Goal: Information Seeking & Learning: Find specific fact

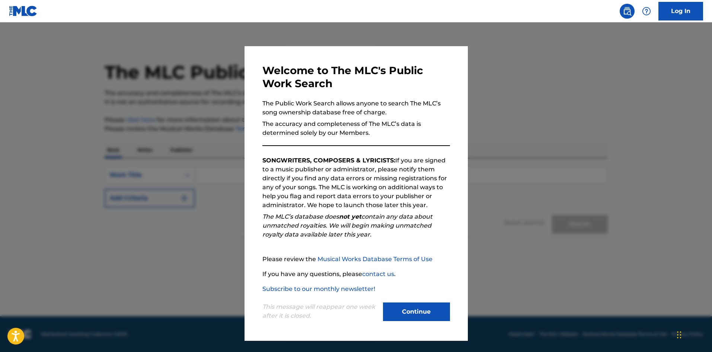
click at [430, 308] on button "Continue" at bounding box center [416, 311] width 67 height 19
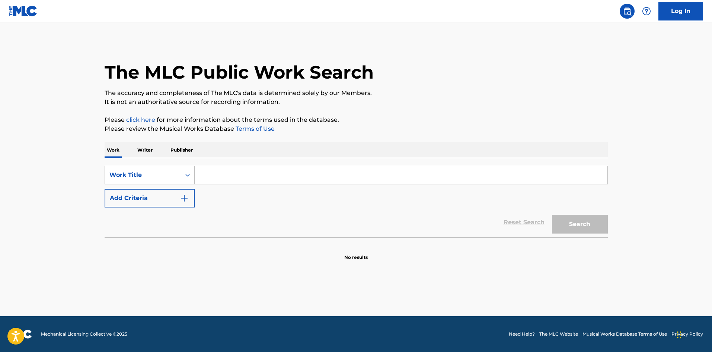
click at [140, 152] on p "Writer" at bounding box center [145, 150] width 20 height 16
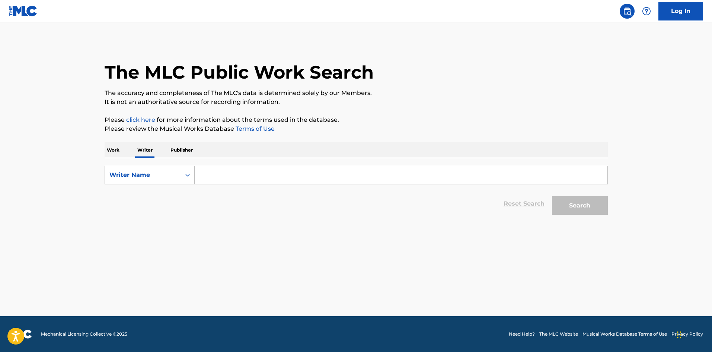
click at [177, 152] on p "Publisher" at bounding box center [181, 150] width 27 height 16
click at [107, 152] on p "Work" at bounding box center [113, 150] width 17 height 16
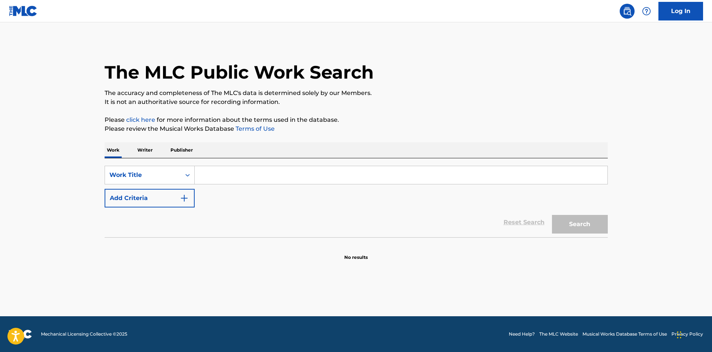
click at [143, 202] on button "Add Criteria" at bounding box center [150, 198] width 90 height 19
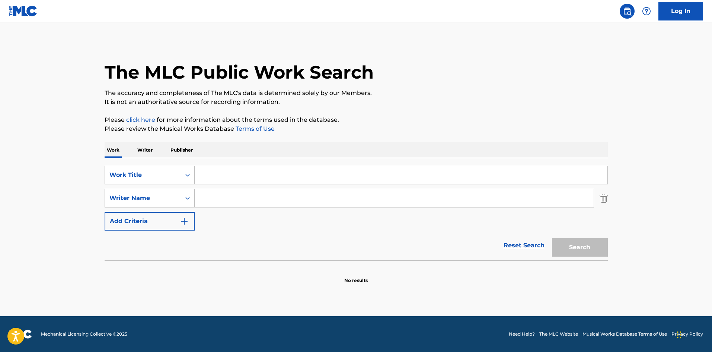
click at [153, 217] on button "Add Criteria" at bounding box center [150, 221] width 90 height 19
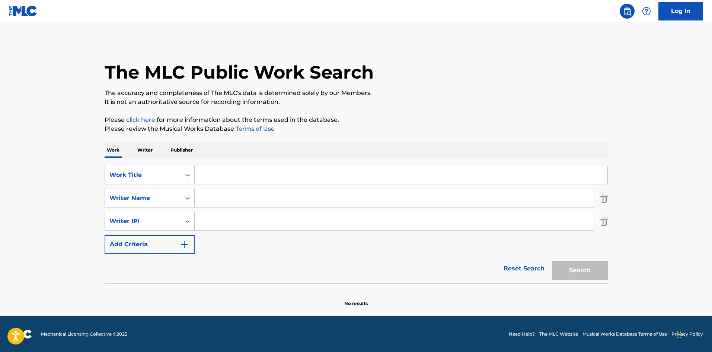
click at [162, 243] on button "Add Criteria" at bounding box center [150, 244] width 90 height 19
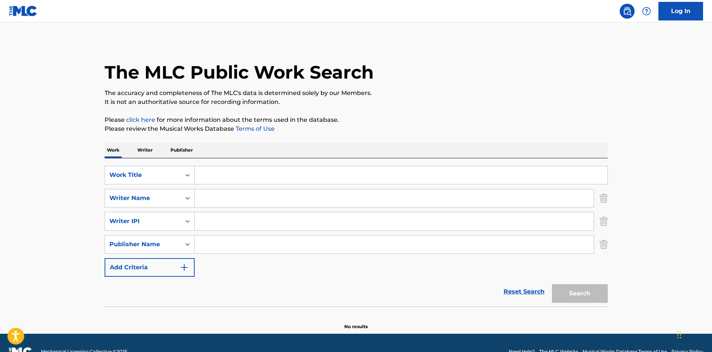
click at [169, 264] on button "Add Criteria" at bounding box center [150, 267] width 90 height 19
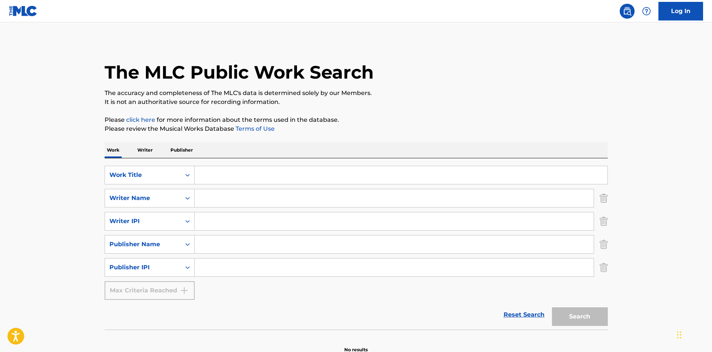
click at [255, 178] on input "Search Form" at bounding box center [401, 175] width 413 height 18
type input "a esondidas"
click at [254, 197] on input "Search Form" at bounding box center [394, 198] width 399 height 18
click at [281, 198] on input "Search Form" at bounding box center [394, 198] width 399 height 18
paste input "[PERSON_NAME], VENADOS DE NAYARIT"
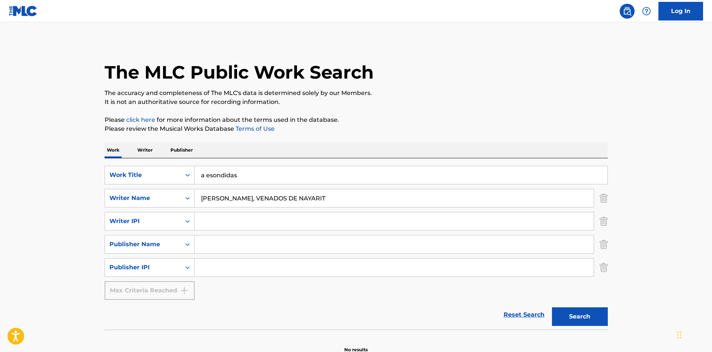
type input "[PERSON_NAME], VENADOS DE NAYARIT"
click at [588, 312] on button "Search" at bounding box center [580, 316] width 56 height 19
click at [145, 117] on link "click here" at bounding box center [140, 119] width 29 height 7
click at [560, 312] on button "Search" at bounding box center [580, 316] width 56 height 19
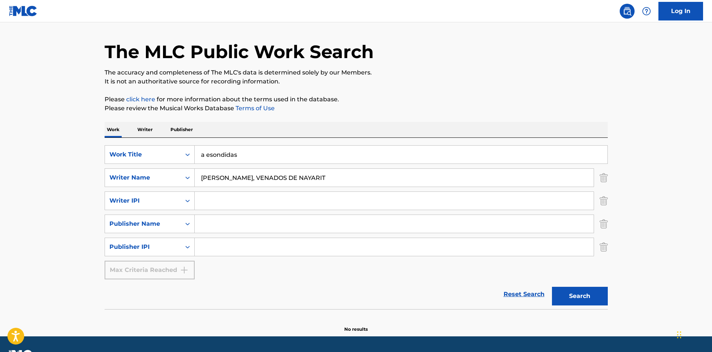
scroll to position [41, 0]
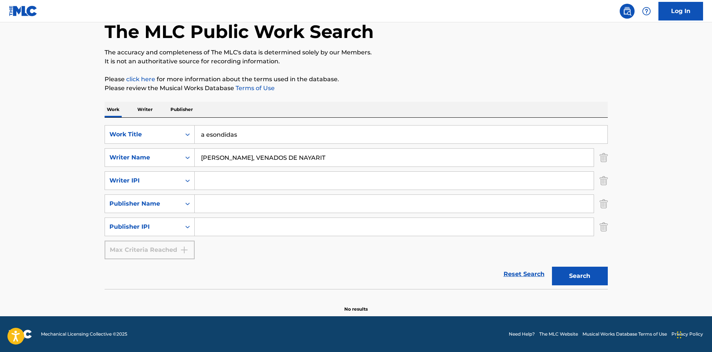
click at [308, 133] on input "a esondidas" at bounding box center [401, 134] width 413 height 18
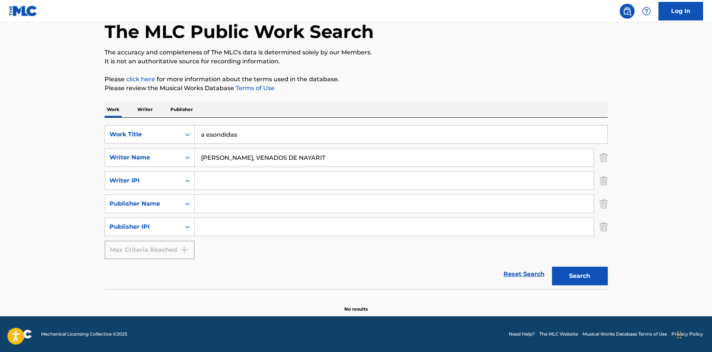
click at [308, 133] on input "a esondidas" at bounding box center [401, 134] width 413 height 18
click at [286, 132] on input "a esondidas" at bounding box center [401, 134] width 413 height 18
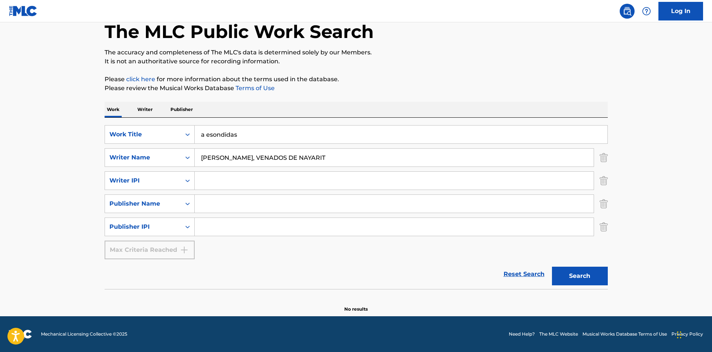
paste input "A ESCONDIDAS"
click at [410, 76] on p "Please click here for more information about the terms used in the database." at bounding box center [356, 79] width 503 height 9
click at [596, 271] on button "Search" at bounding box center [580, 276] width 56 height 19
click at [379, 134] on input "A ESCONDIDAS" at bounding box center [401, 134] width 413 height 18
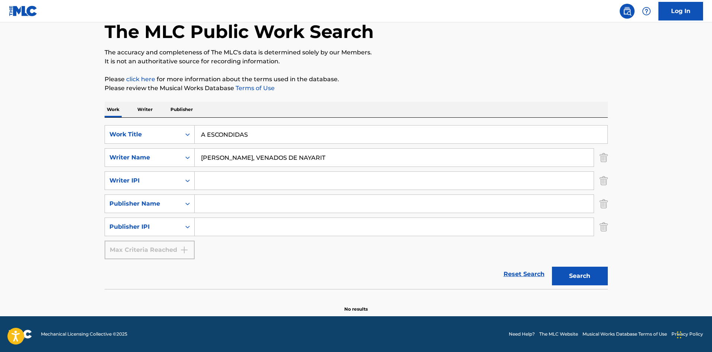
click at [379, 134] on input "A ESCONDIDAS" at bounding box center [401, 134] width 413 height 18
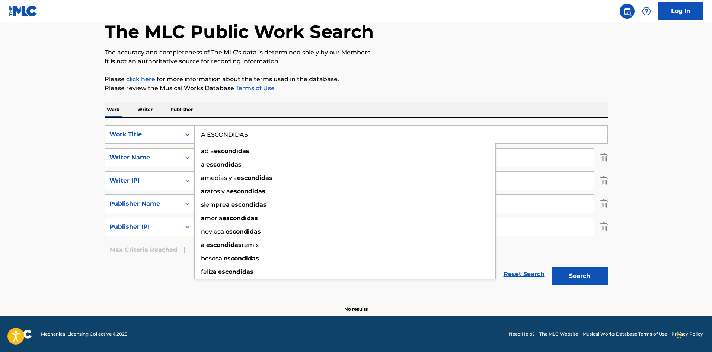
click at [379, 134] on input "A ESCONDIDAS" at bounding box center [401, 134] width 413 height 18
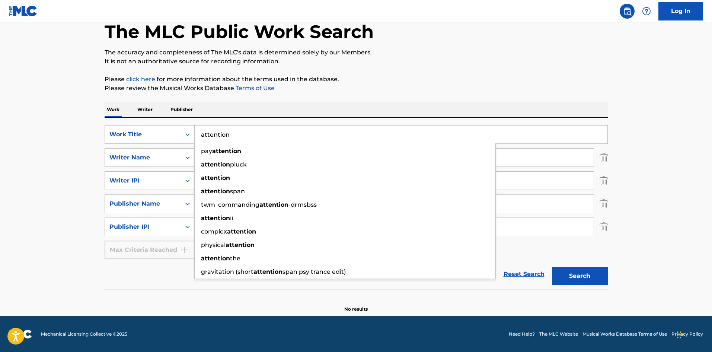
type input "attention"
click at [433, 94] on div "The MLC Public Work Search The accuracy and completeness of The MLC's data is d…" at bounding box center [356, 156] width 521 height 312
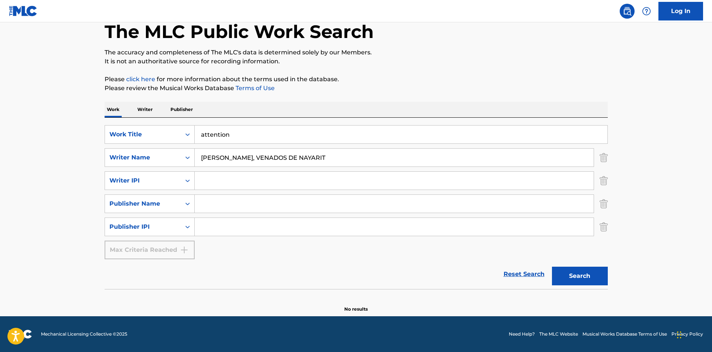
click at [354, 156] on input "[PERSON_NAME], VENADOS DE NAYARIT" at bounding box center [394, 158] width 399 height 18
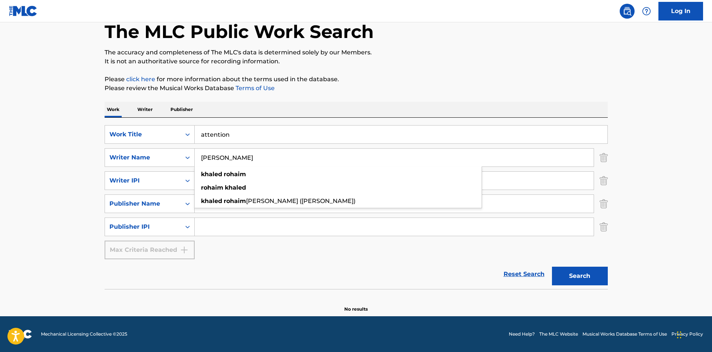
type input "[PERSON_NAME]"
click at [550, 71] on div "The MLC Public Work Search The accuracy and completeness of The MLC's data is d…" at bounding box center [356, 156] width 521 height 312
click at [607, 278] on button "Search" at bounding box center [580, 276] width 56 height 19
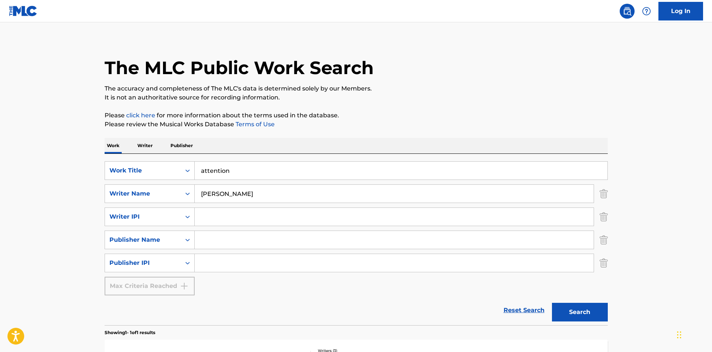
scroll to position [3, 0]
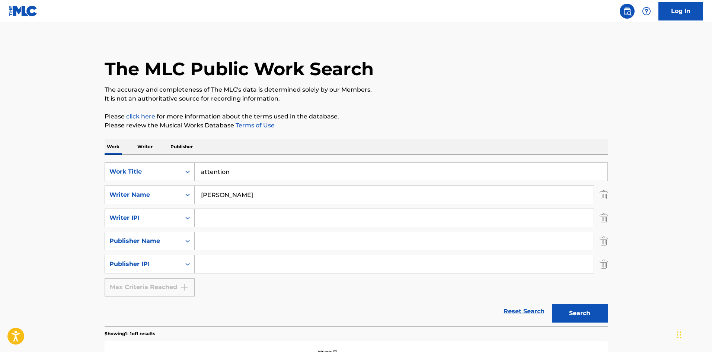
click at [327, 167] on input "attention" at bounding box center [401, 172] width 413 height 18
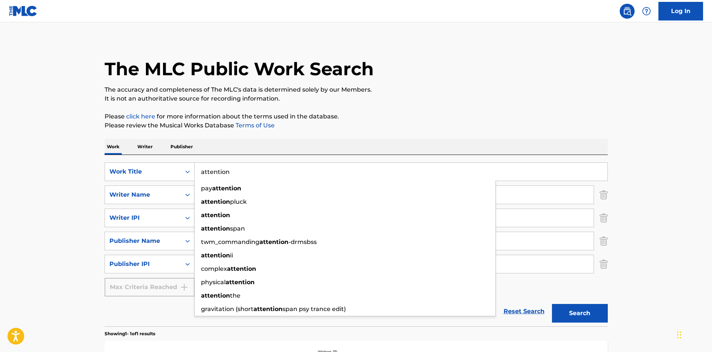
click at [327, 167] on input "attention" at bounding box center [401, 172] width 413 height 18
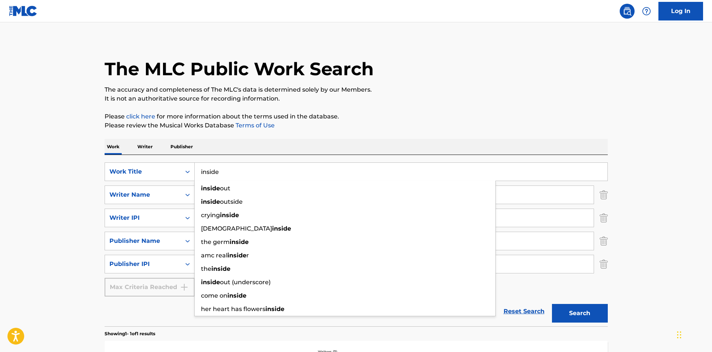
type input "inside"
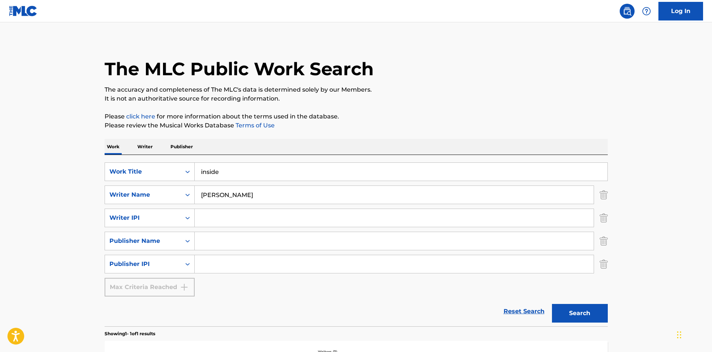
click at [436, 104] on div "The MLC Public Work Search The accuracy and completeness of The MLC's data is d…" at bounding box center [356, 235] width 521 height 394
click at [335, 195] on input "[PERSON_NAME]" at bounding box center [394, 195] width 399 height 18
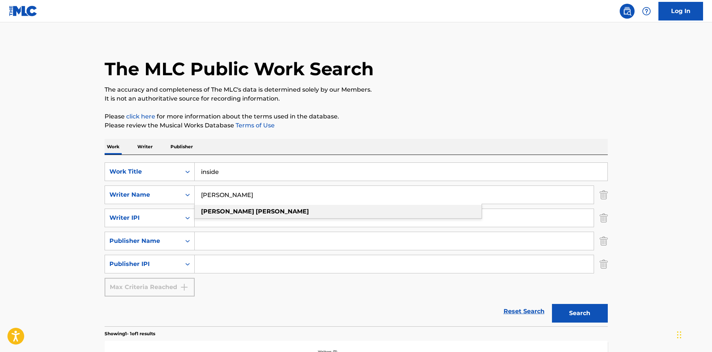
type input "[PERSON_NAME]"
click at [302, 213] on div "[PERSON_NAME]" at bounding box center [338, 211] width 287 height 13
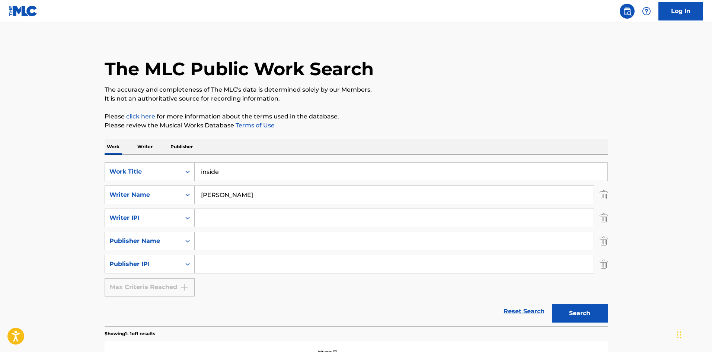
click at [578, 319] on button "Search" at bounding box center [580, 313] width 56 height 19
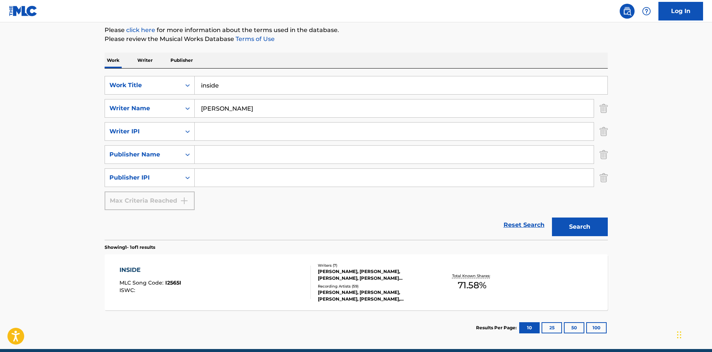
scroll to position [115, 0]
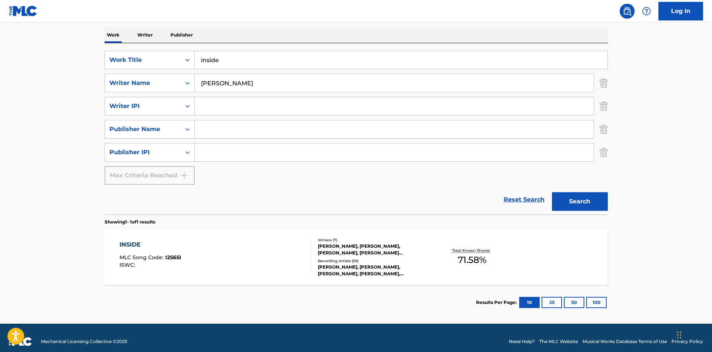
click at [410, 272] on div "[PERSON_NAME], [PERSON_NAME],[PERSON_NAME], [PERSON_NAME], [PERSON_NAME],[PERSO…" at bounding box center [374, 270] width 112 height 13
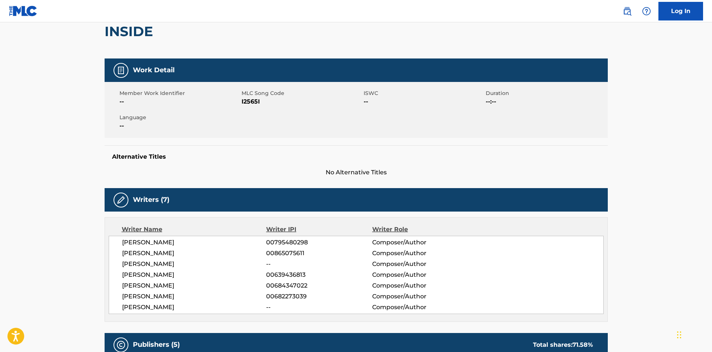
scroll to position [74, 0]
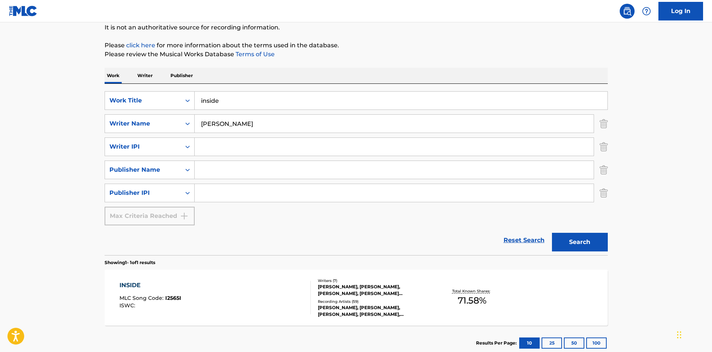
click at [306, 107] on input "inside" at bounding box center [401, 101] width 413 height 18
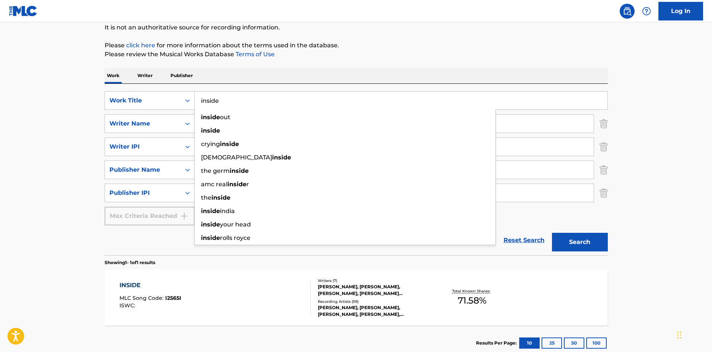
click at [306, 107] on input "inside" at bounding box center [401, 101] width 413 height 18
type input "island ii"
click at [438, 29] on p "It is not an authoritative source for recording information." at bounding box center [356, 27] width 503 height 9
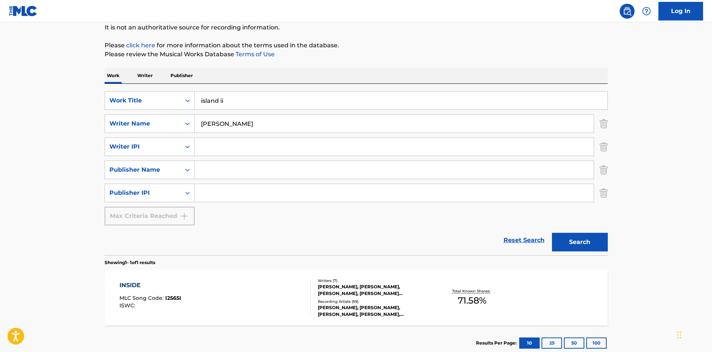
click at [300, 126] on input "[PERSON_NAME]" at bounding box center [394, 124] width 399 height 18
type input "[PERSON_NAME]"
click at [279, 141] on div "[PERSON_NAME]" at bounding box center [338, 140] width 287 height 13
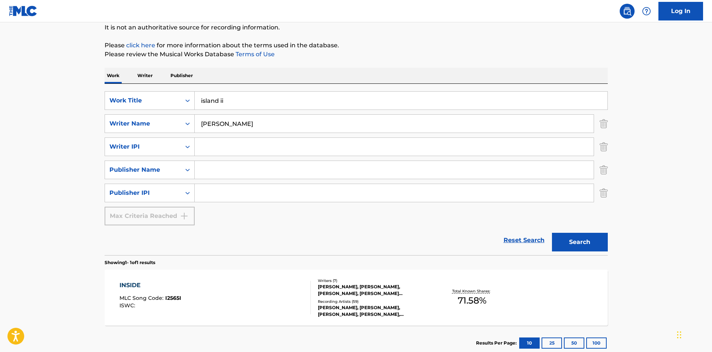
click at [582, 241] on button "Search" at bounding box center [580, 242] width 56 height 19
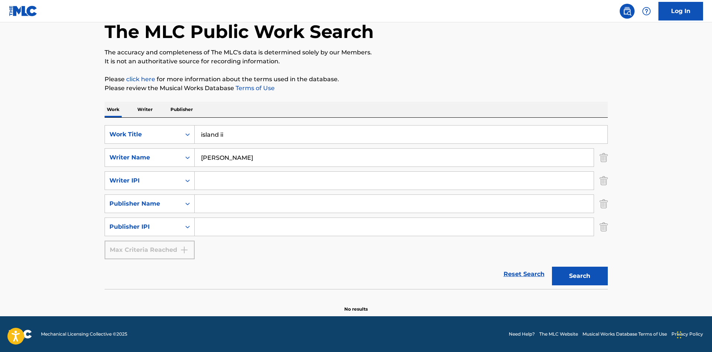
scroll to position [41, 0]
